Goal: Navigation & Orientation: Find specific page/section

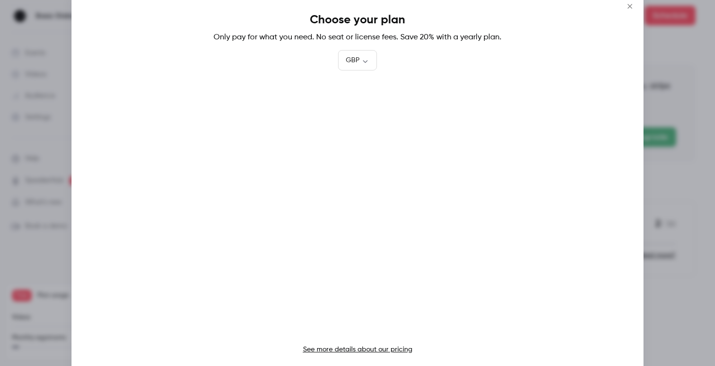
click at [629, 7] on icon "Close" at bounding box center [630, 6] width 4 height 4
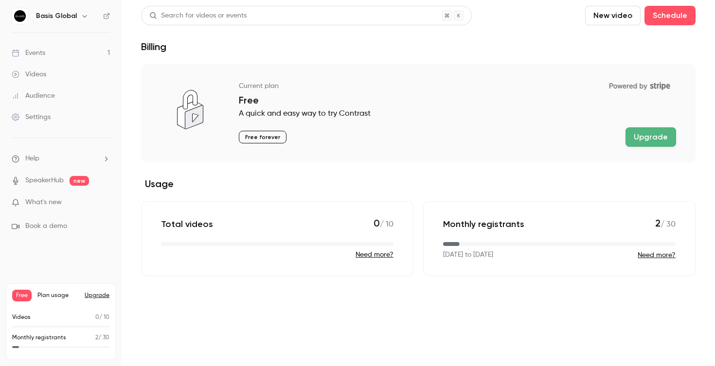
click at [34, 50] on div "Events" at bounding box center [29, 53] width 34 height 10
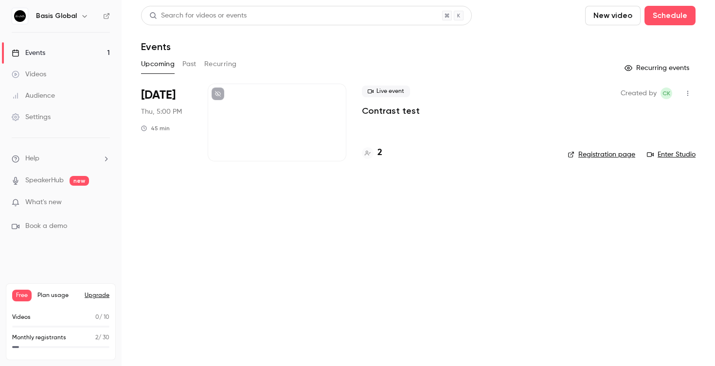
click at [666, 153] on link "Enter Studio" at bounding box center [671, 155] width 49 height 10
click at [36, 49] on div "Events" at bounding box center [29, 53] width 34 height 10
click at [22, 297] on span "Free" at bounding box center [21, 296] width 19 height 12
click at [92, 295] on button "Upgrade" at bounding box center [97, 296] width 25 height 8
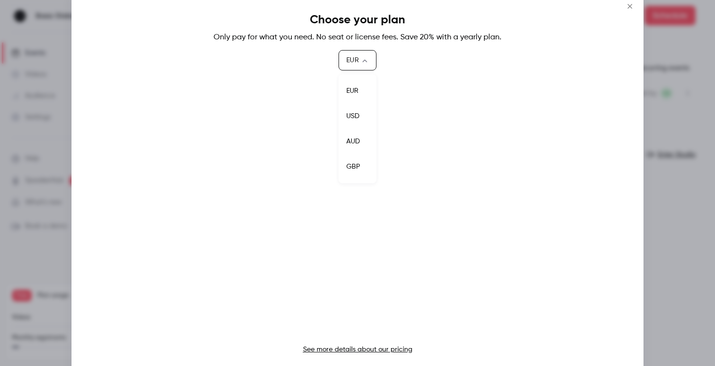
click at [355, 62] on body "Basis Global Events 1 Videos Audience Settings Help SpeakerHub new What's new B…" at bounding box center [357, 183] width 715 height 366
click at [354, 163] on li "GBP" at bounding box center [358, 166] width 38 height 25
click at [348, 61] on body "Basis Global Events 1 Videos Audience Settings Help SpeakerHub new What's new B…" at bounding box center [357, 183] width 715 height 366
click at [352, 118] on li "USD" at bounding box center [357, 116] width 39 height 25
type input "***"
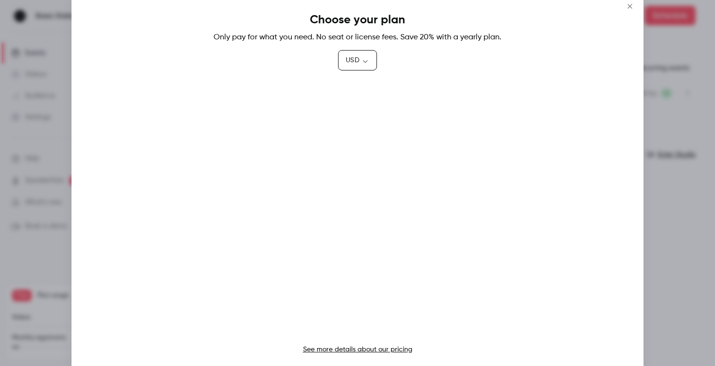
click at [628, 4] on icon "Close" at bounding box center [630, 6] width 12 height 8
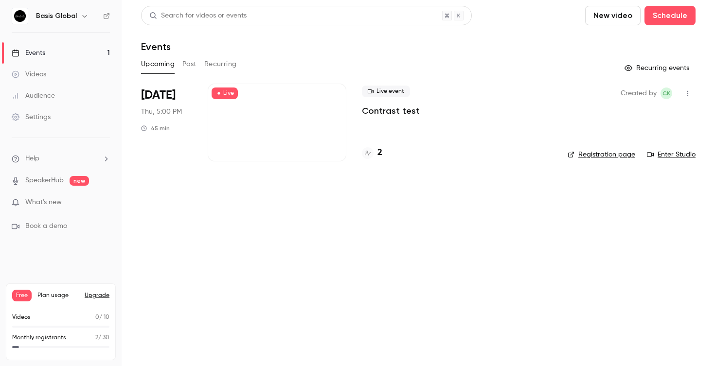
click at [38, 54] on div "Events" at bounding box center [29, 53] width 34 height 10
